Goal: Register for event/course

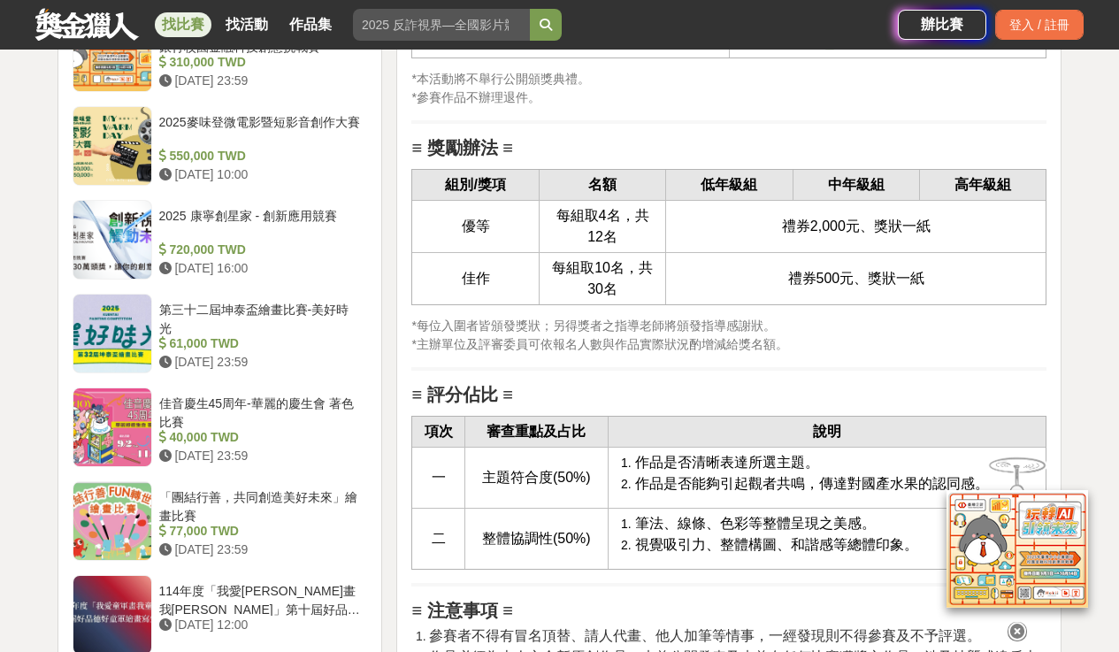
scroll to position [2542, 0]
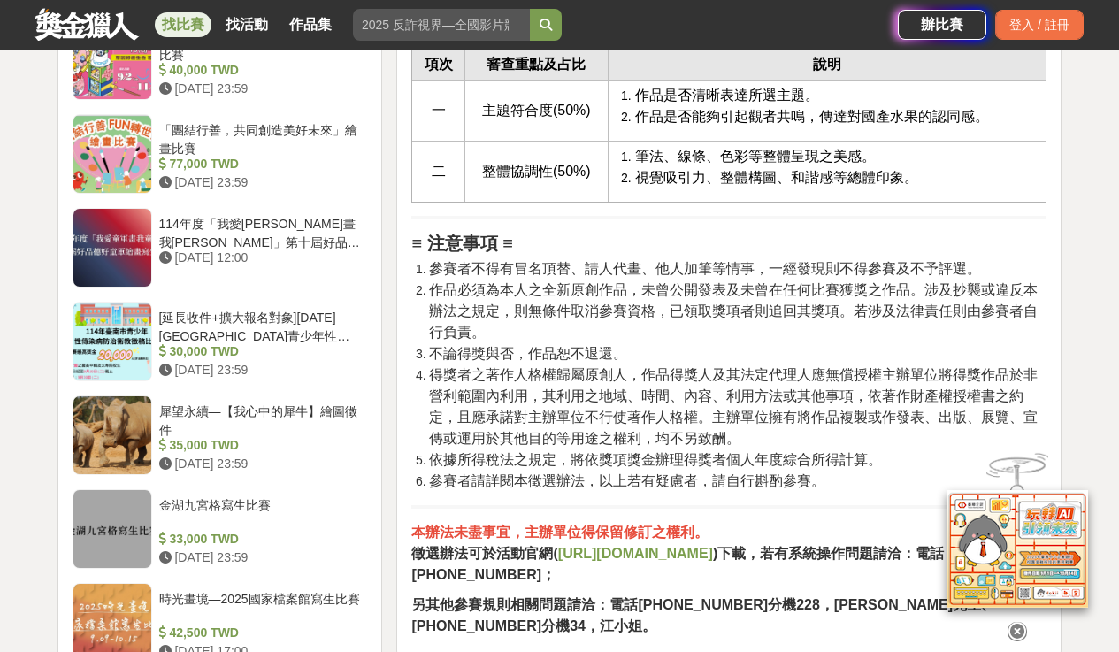
click at [645, 561] on strong "[URL][DOMAIN_NAME]" at bounding box center [635, 553] width 155 height 15
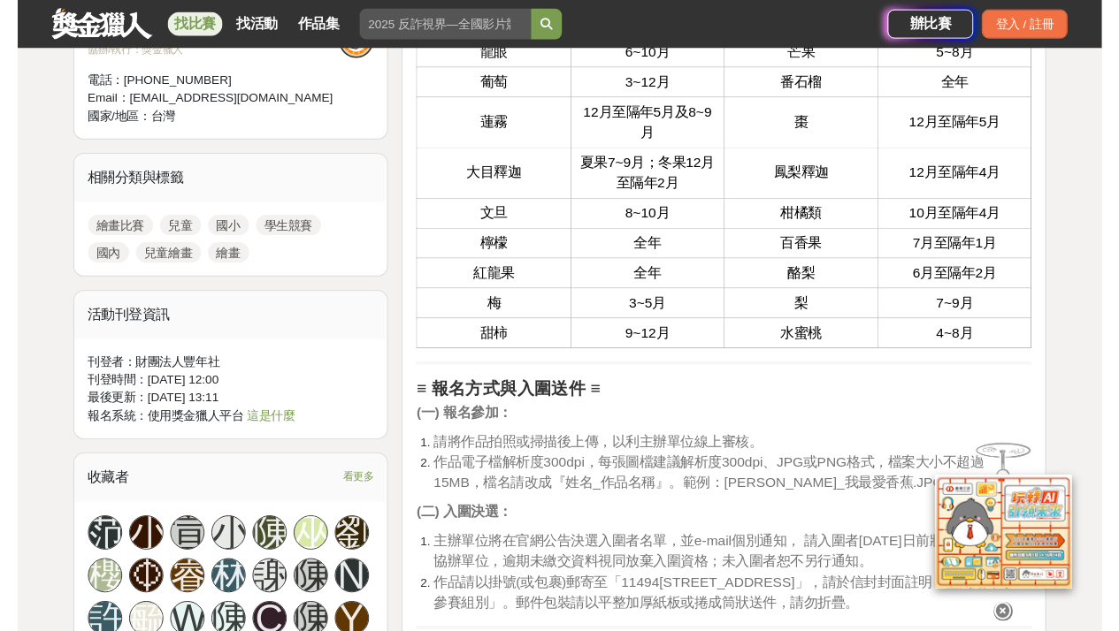
scroll to position [2850, 0]
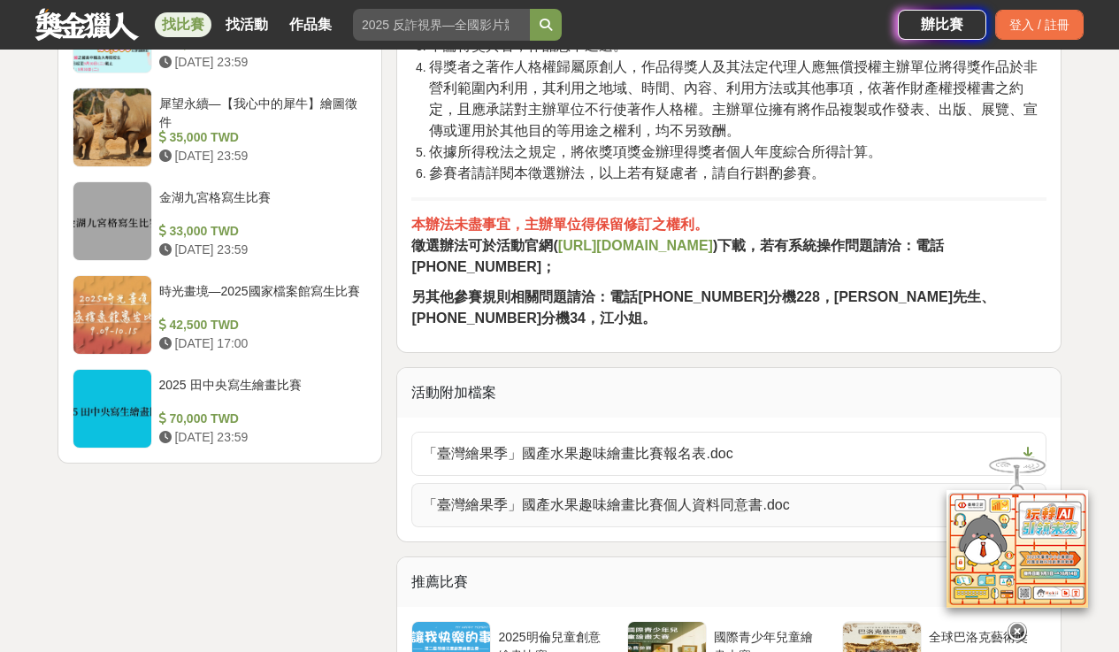
click at [668, 504] on span "「臺灣繪果季」國產水果趣味繪畫比賽個人資料同意書.doc" at bounding box center [718, 504] width 591 height 21
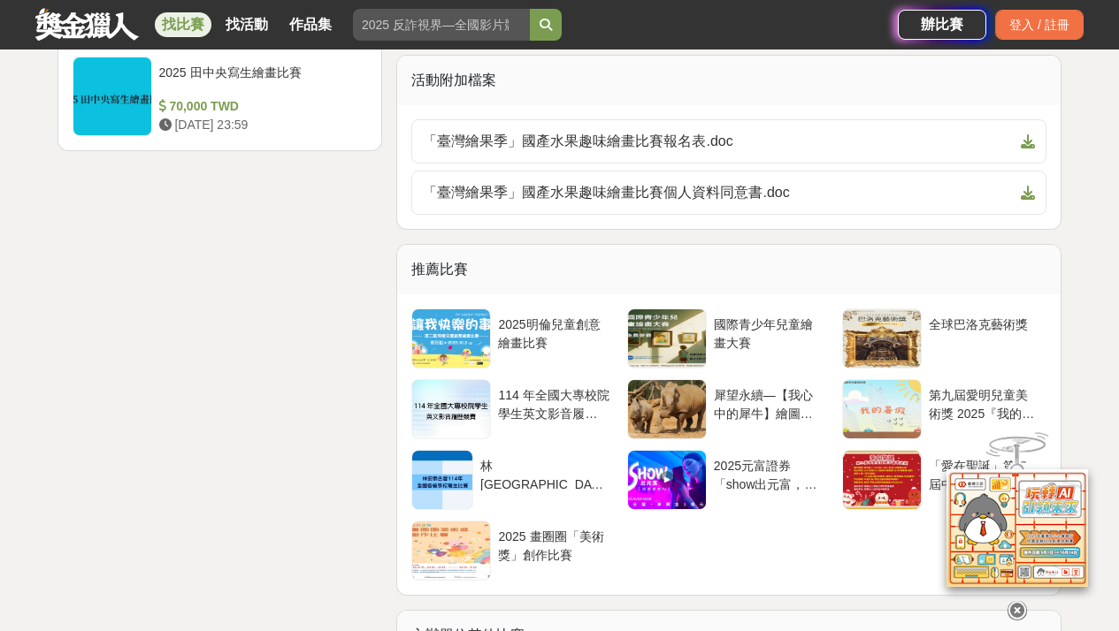
scroll to position [3131, 0]
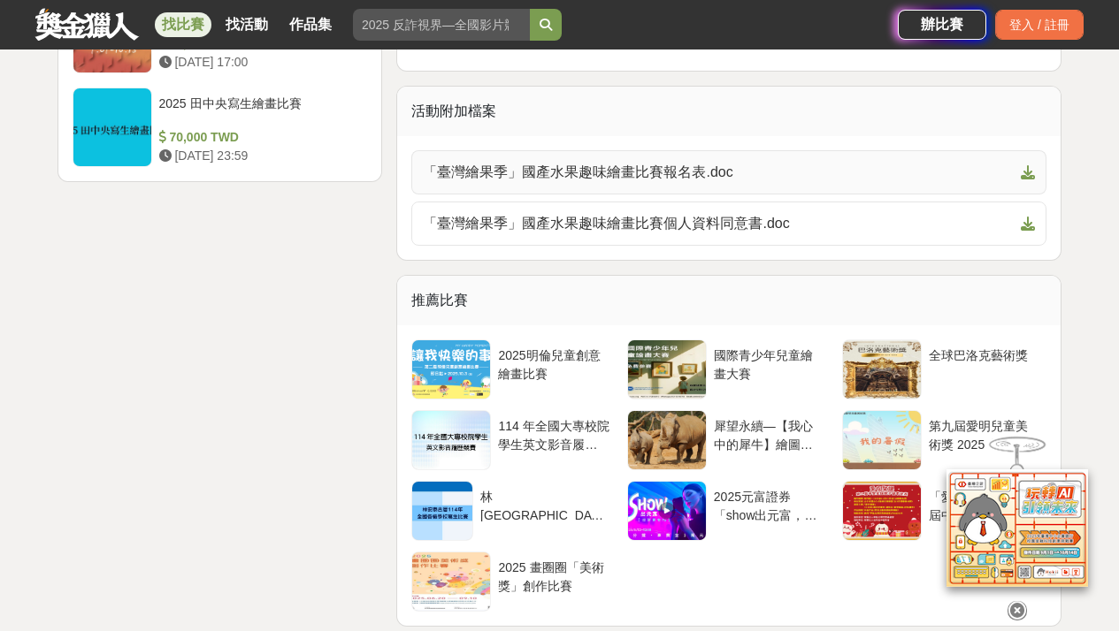
click at [630, 169] on span "「臺灣繪果季」國產水果趣味繪畫比賽報名表.doc" at bounding box center [718, 172] width 591 height 21
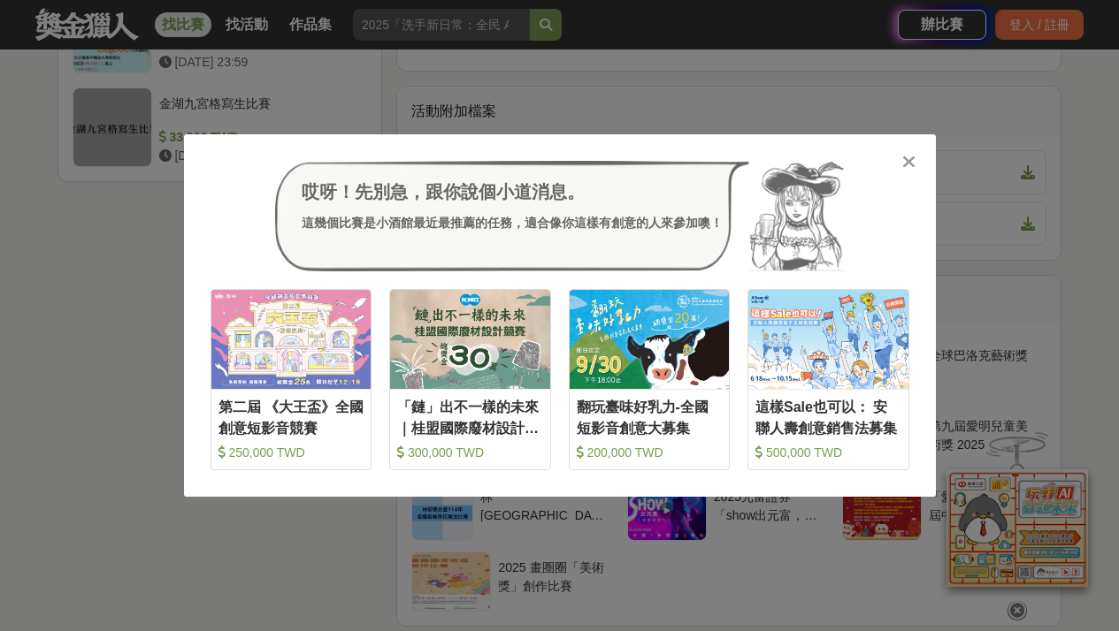
click at [906, 170] on icon at bounding box center [908, 162] width 13 height 18
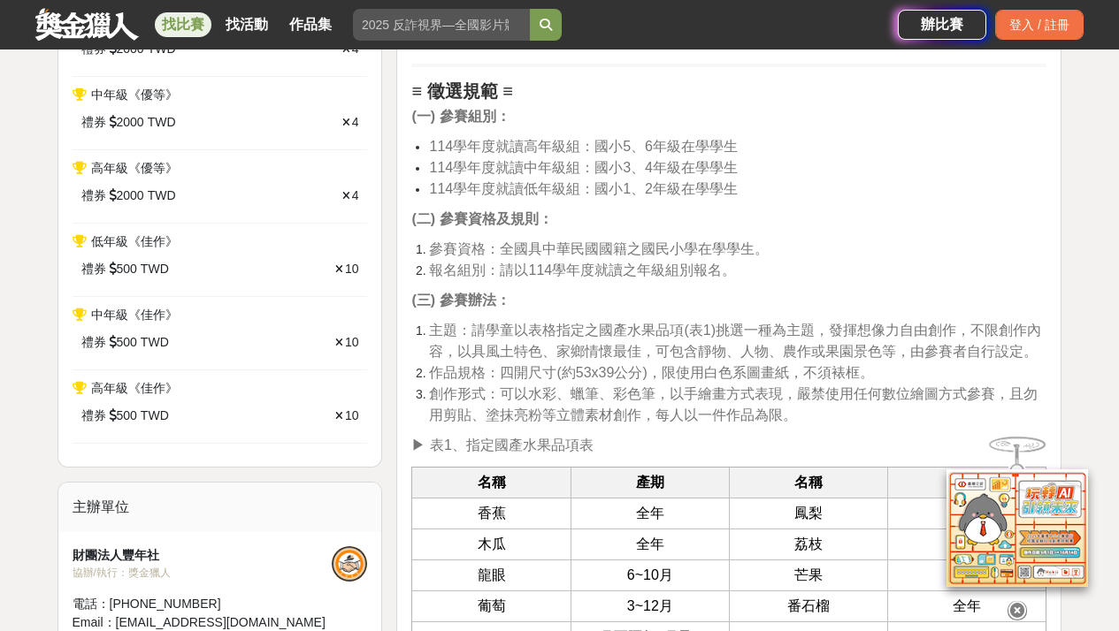
scroll to position [935, 0]
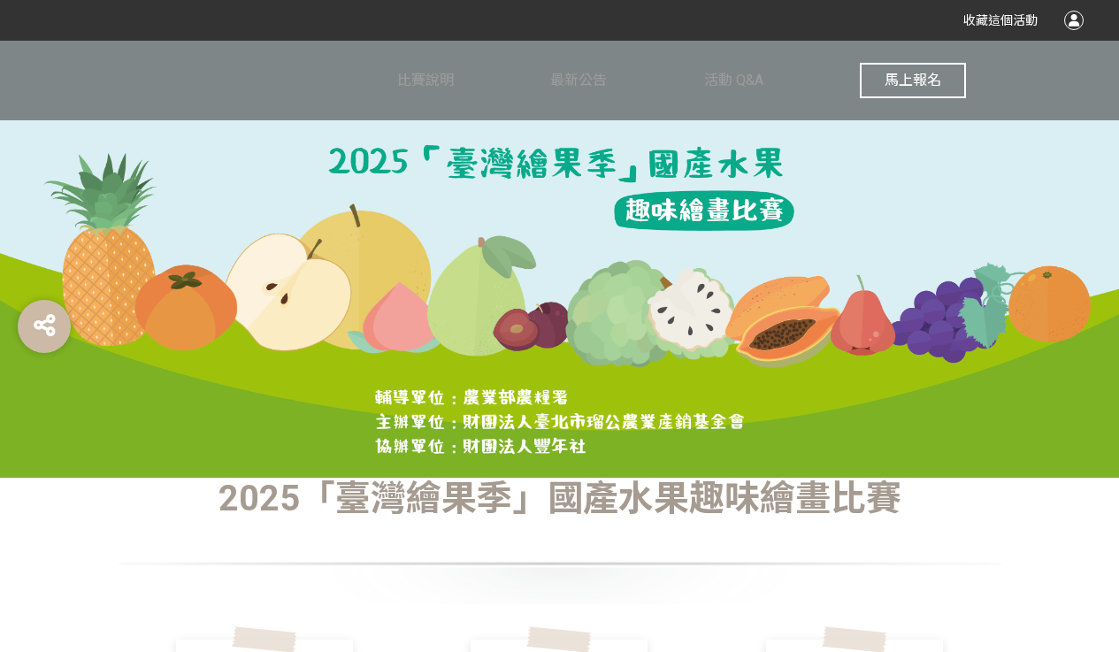
click at [943, 85] on button "馬上報名" at bounding box center [912, 80] width 106 height 35
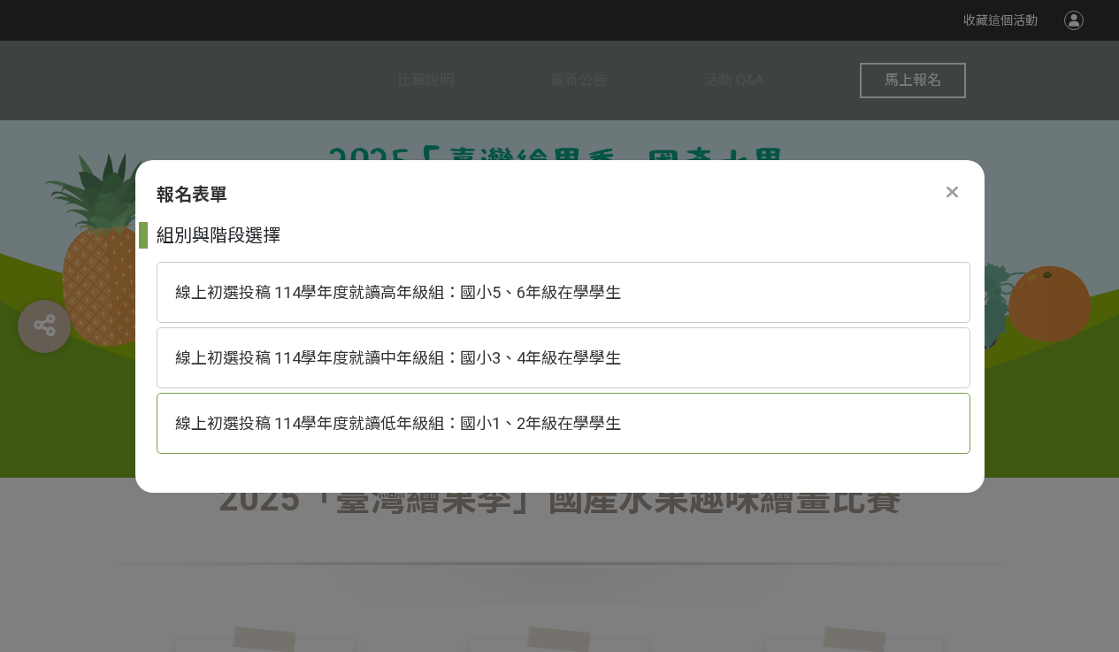
click at [567, 421] on span "線上初選投稿 114學年度就讀低年級組：國小1、2年級在學學生" at bounding box center [398, 423] width 446 height 19
select select "185293:185537"
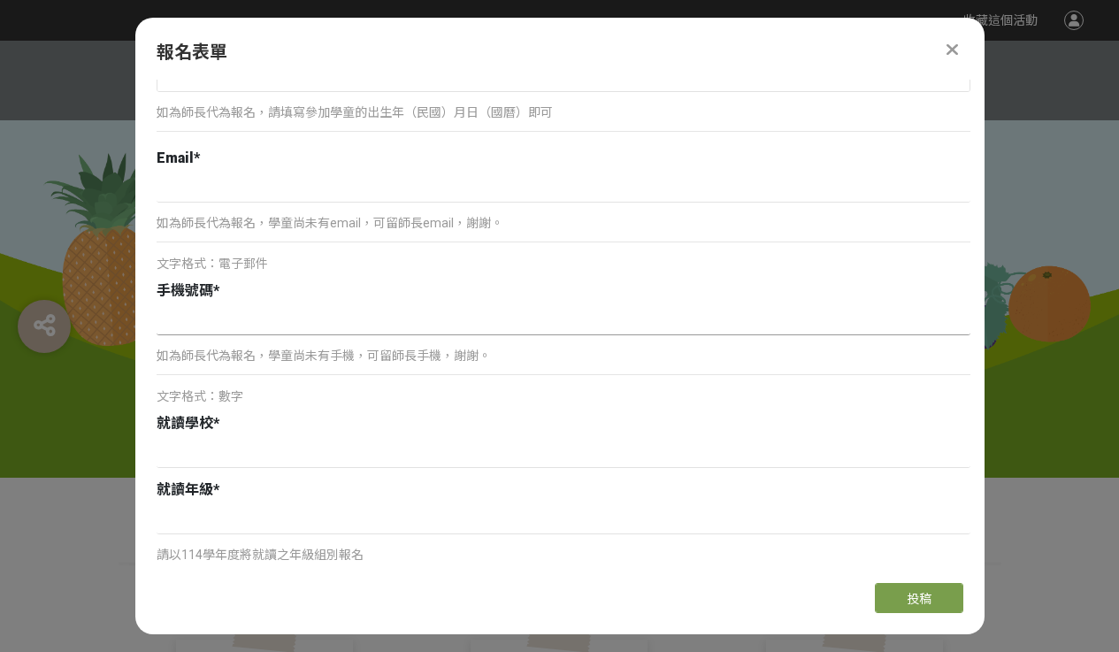
scroll to position [444, 0]
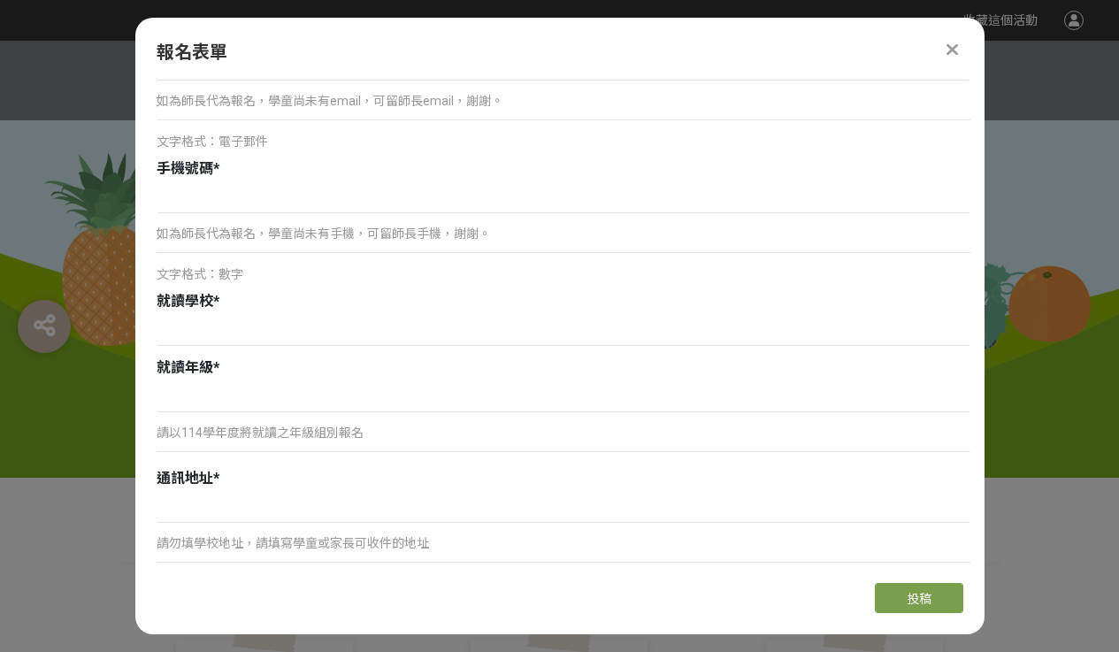
click at [330, 96] on p "如為師長代為報名，學童尚未有email，可留師長email，謝謝。" at bounding box center [563, 101] width 813 height 19
click at [493, 96] on p "如為師長代為報名，學童尚未有email，可留師長email，謝謝。" at bounding box center [563, 101] width 813 height 19
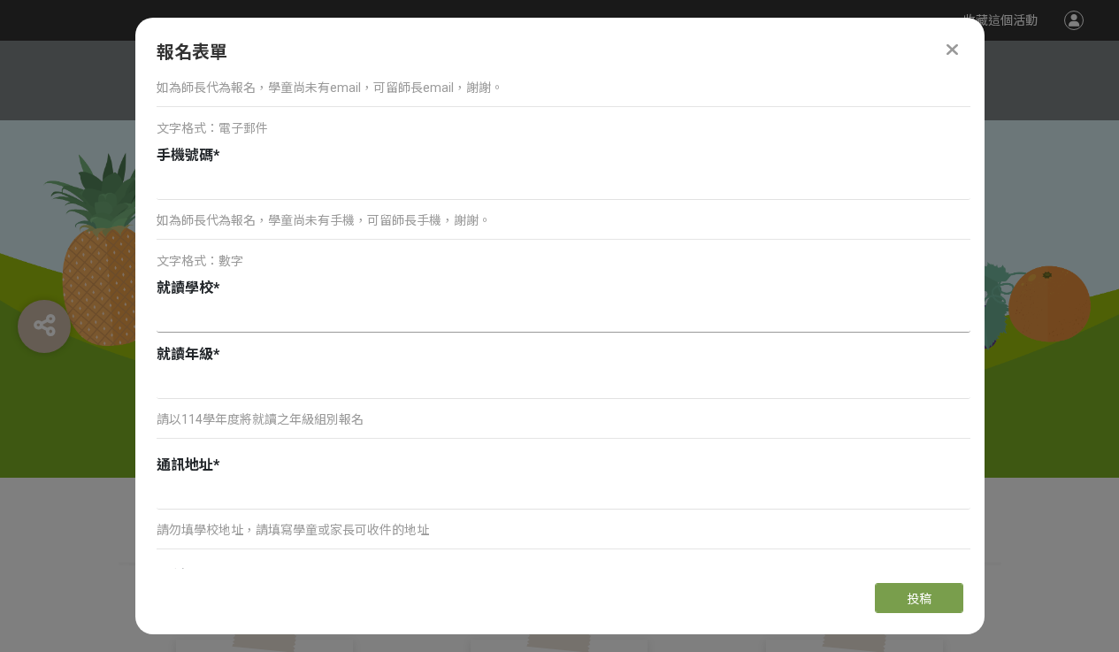
scroll to position [516, 0]
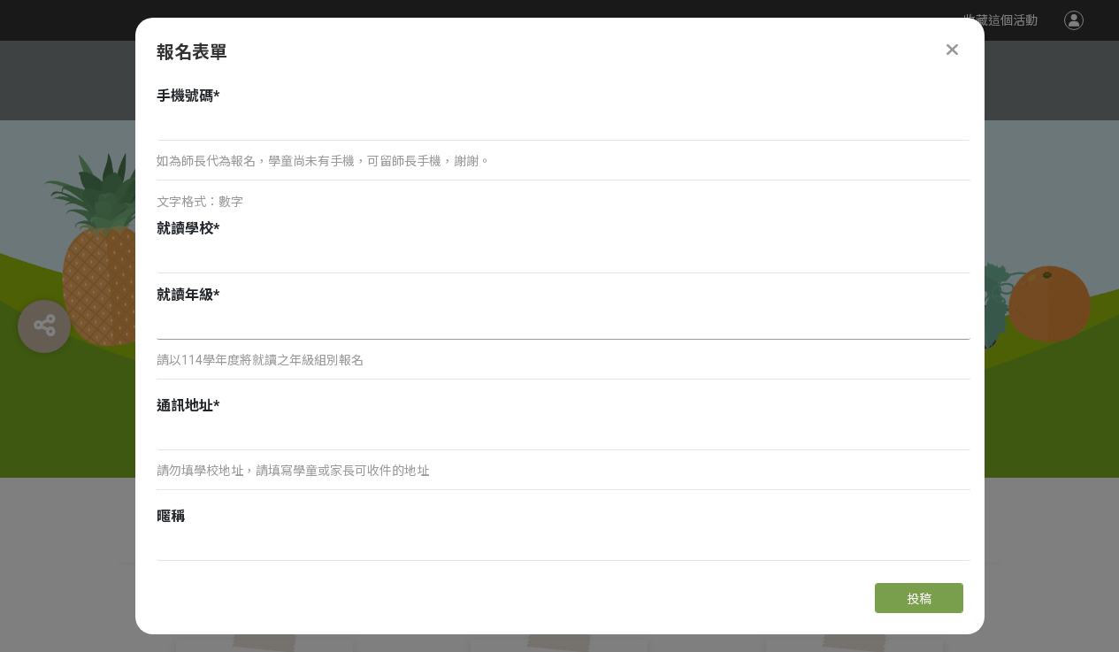
click at [327, 332] on input at bounding box center [563, 324] width 813 height 30
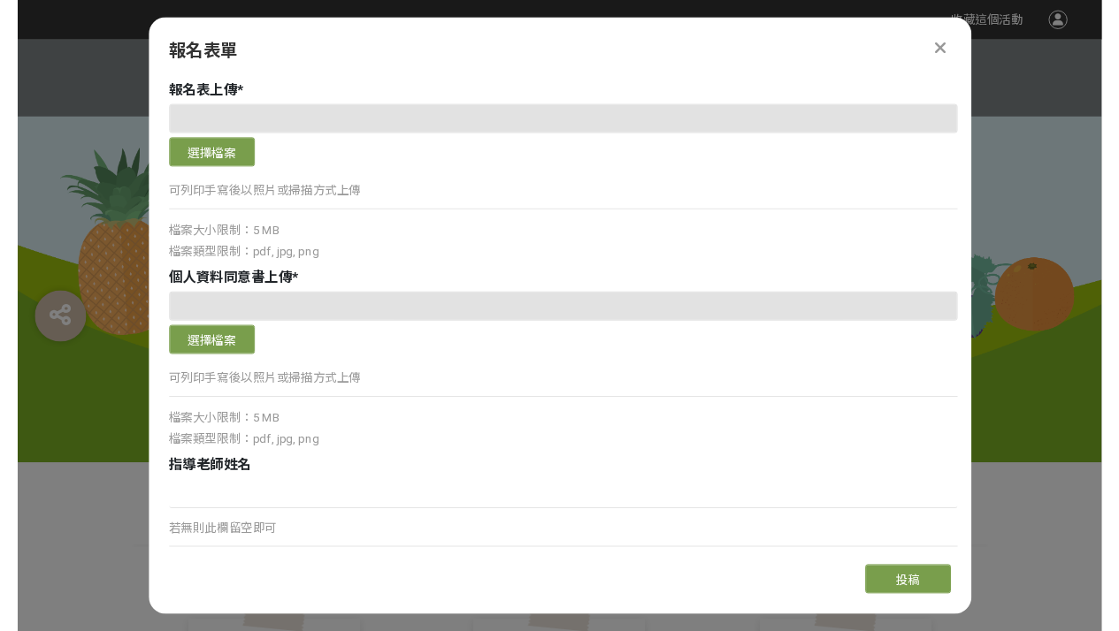
scroll to position [1715, 0]
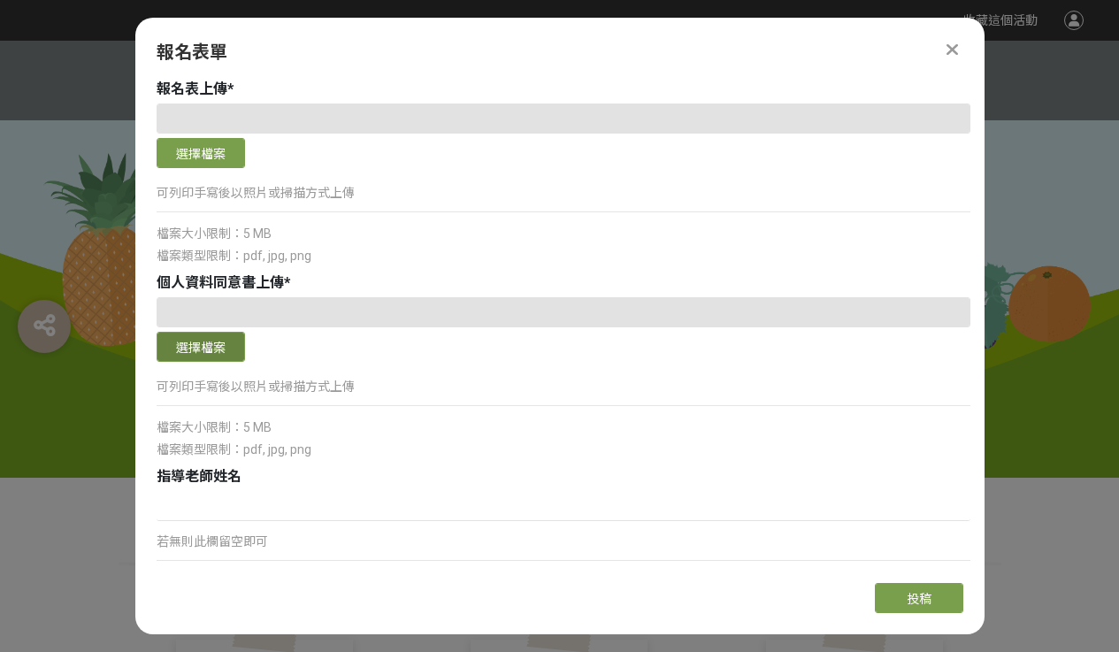
click at [223, 338] on button "選擇檔案" at bounding box center [201, 347] width 88 height 30
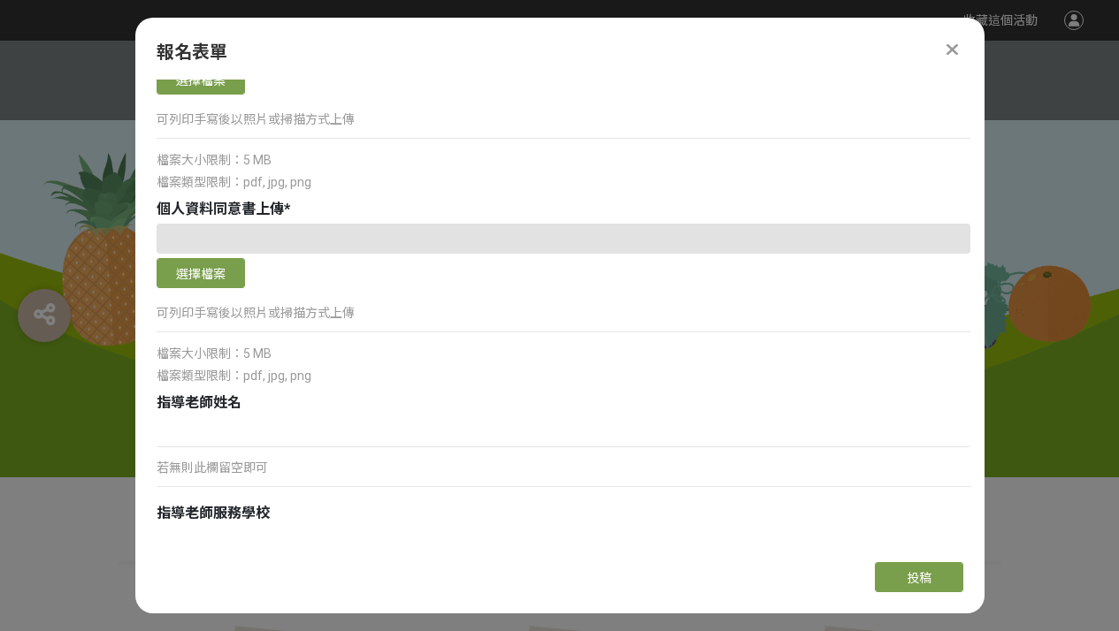
scroll to position [1913, 0]
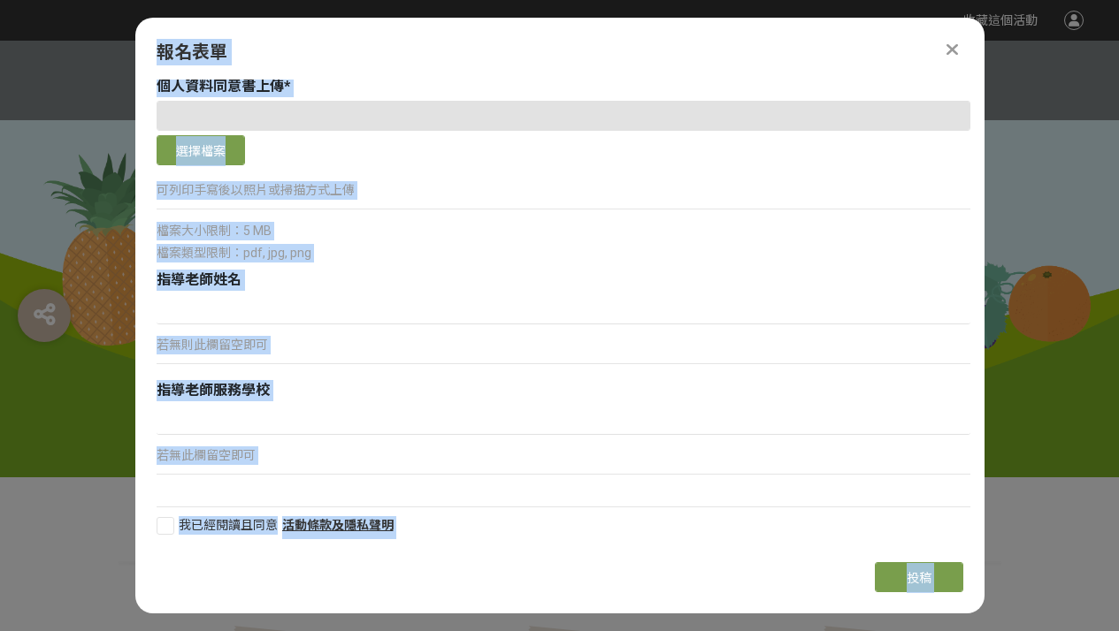
drag, startPoint x: 637, startPoint y: 30, endPoint x: 677, endPoint y: -12, distance: 58.8
click at [677, 0] on html "收藏這個活動 此網站由獎金獵人建置，若有網站建置需求 可洽 LINE: @irv0112w 分享 報名表單 組別與階段選擇 線上初選投稿 114學年度就讀高年…" at bounding box center [559, 0] width 1119 height 0
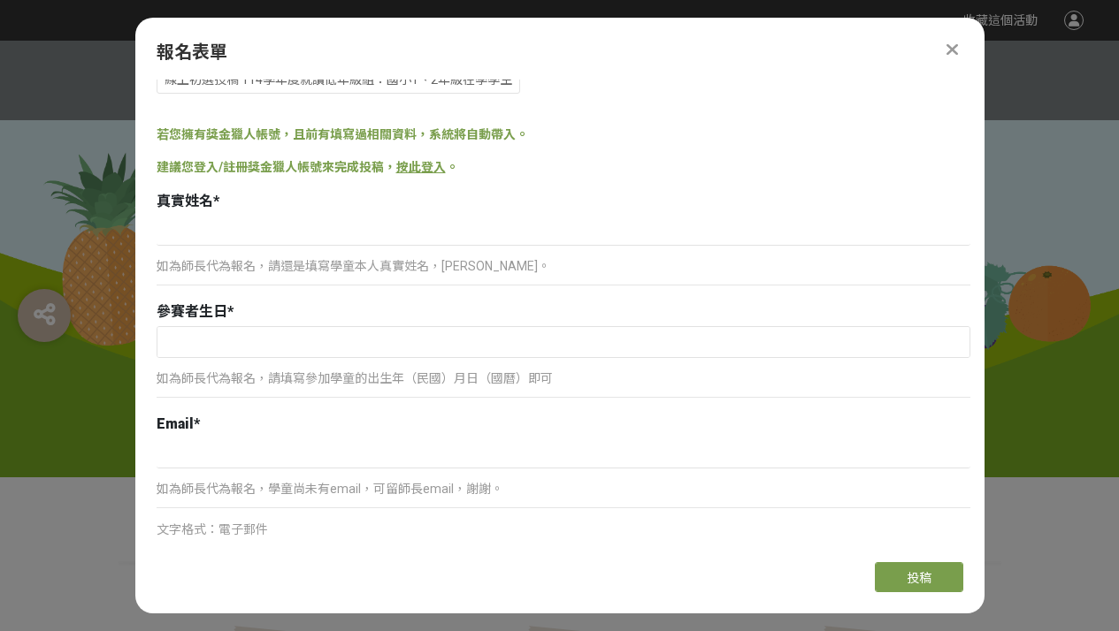
scroll to position [1907, 0]
